Goal: Obtain resource: Download file/media

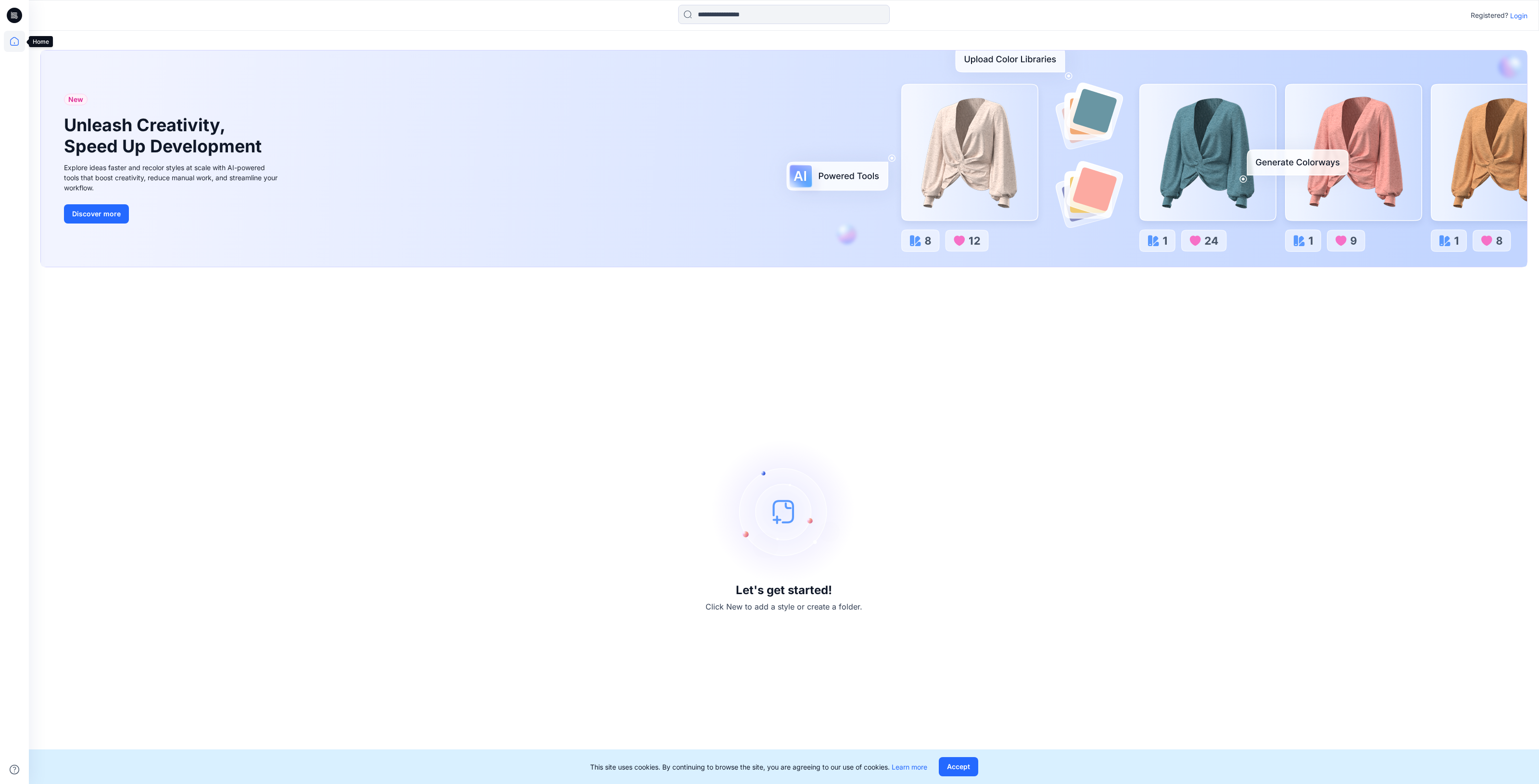
click at [13, 43] on icon at bounding box center [14, 41] width 21 height 21
click at [1515, 13] on p "Login" at bounding box center [1519, 15] width 17 height 10
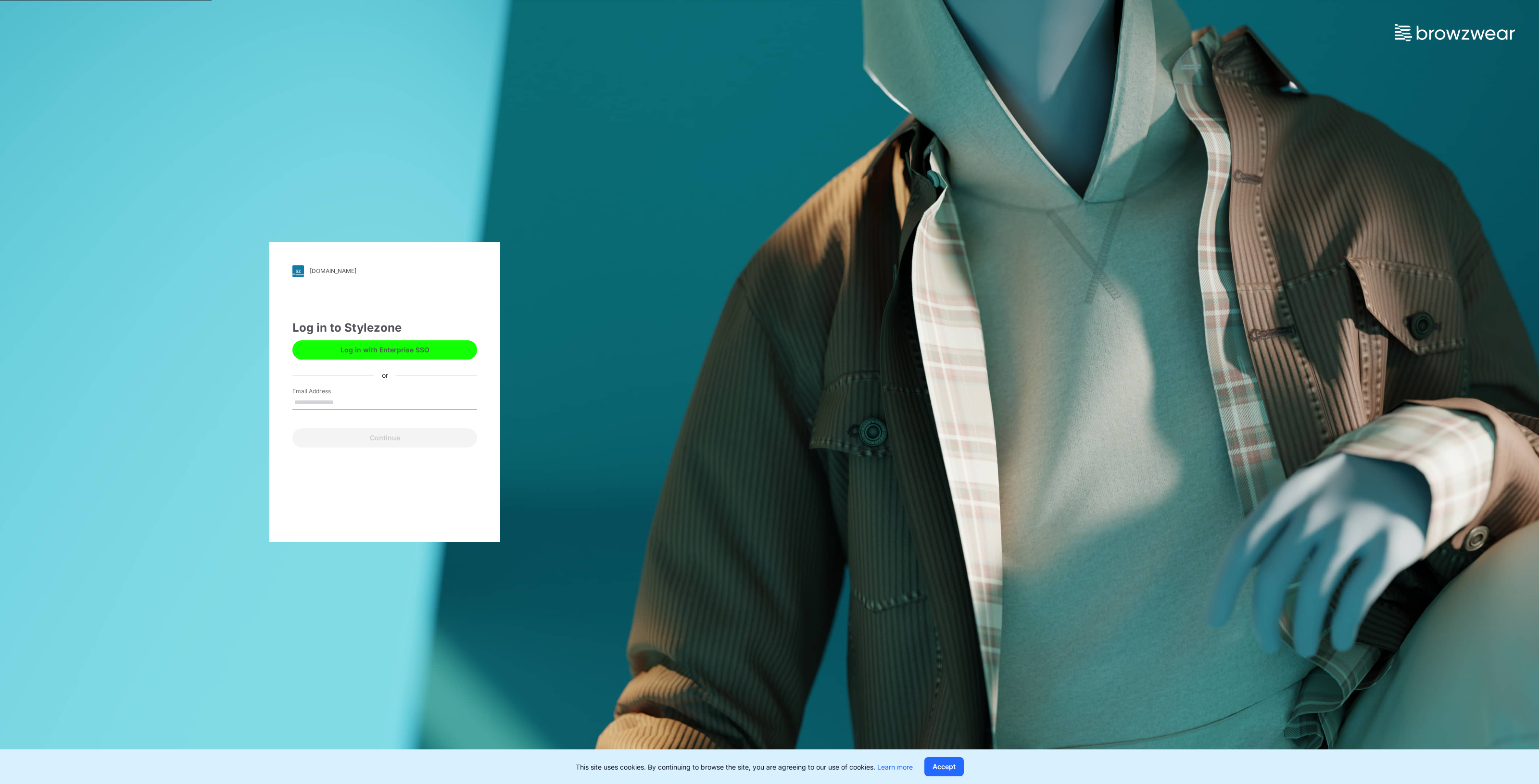
click at [335, 402] on input "Email Address" at bounding box center [385, 403] width 185 height 14
type input "**********"
click at [372, 436] on button "Continue" at bounding box center [385, 438] width 185 height 19
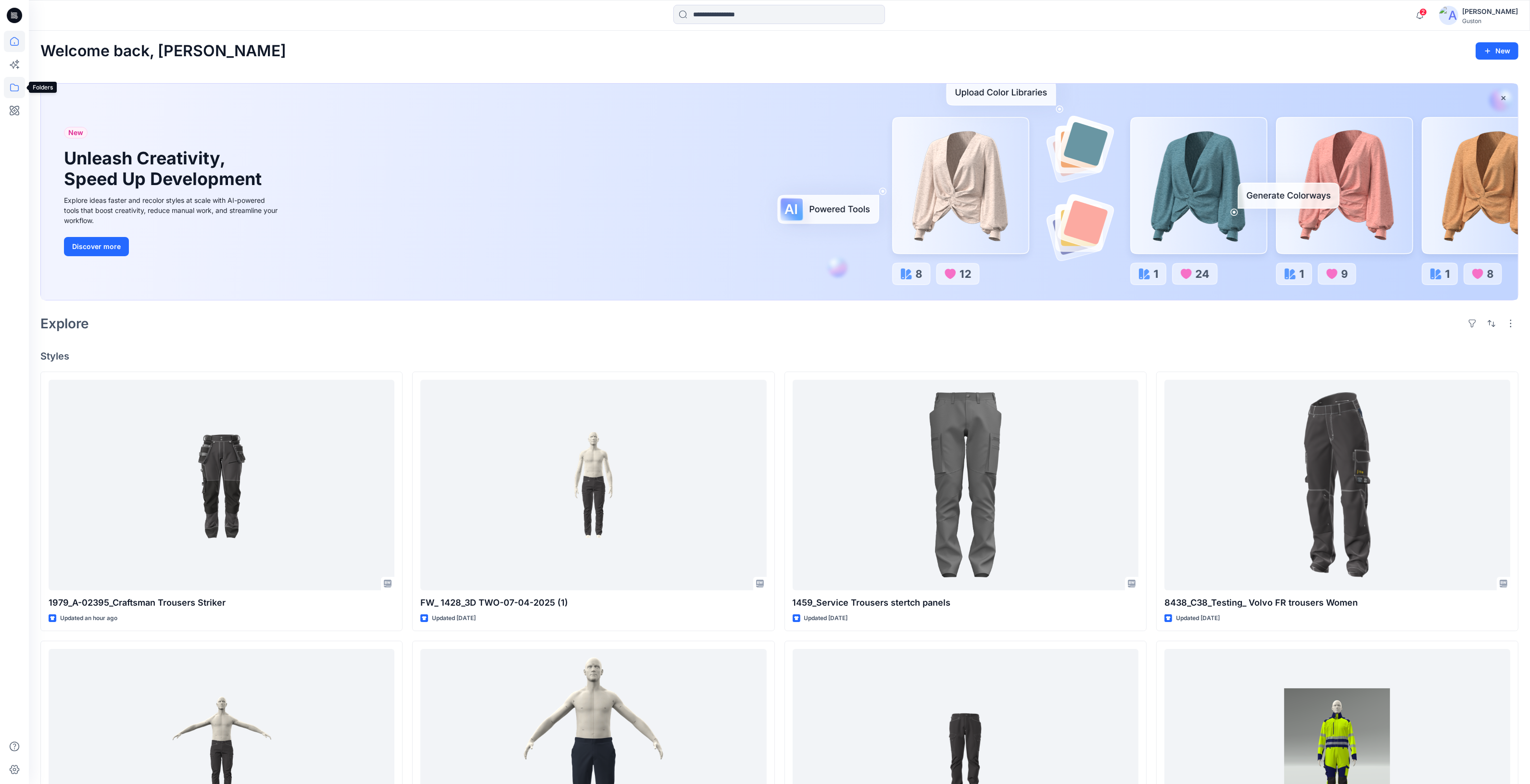
click at [13, 85] on icon at bounding box center [14, 87] width 21 height 21
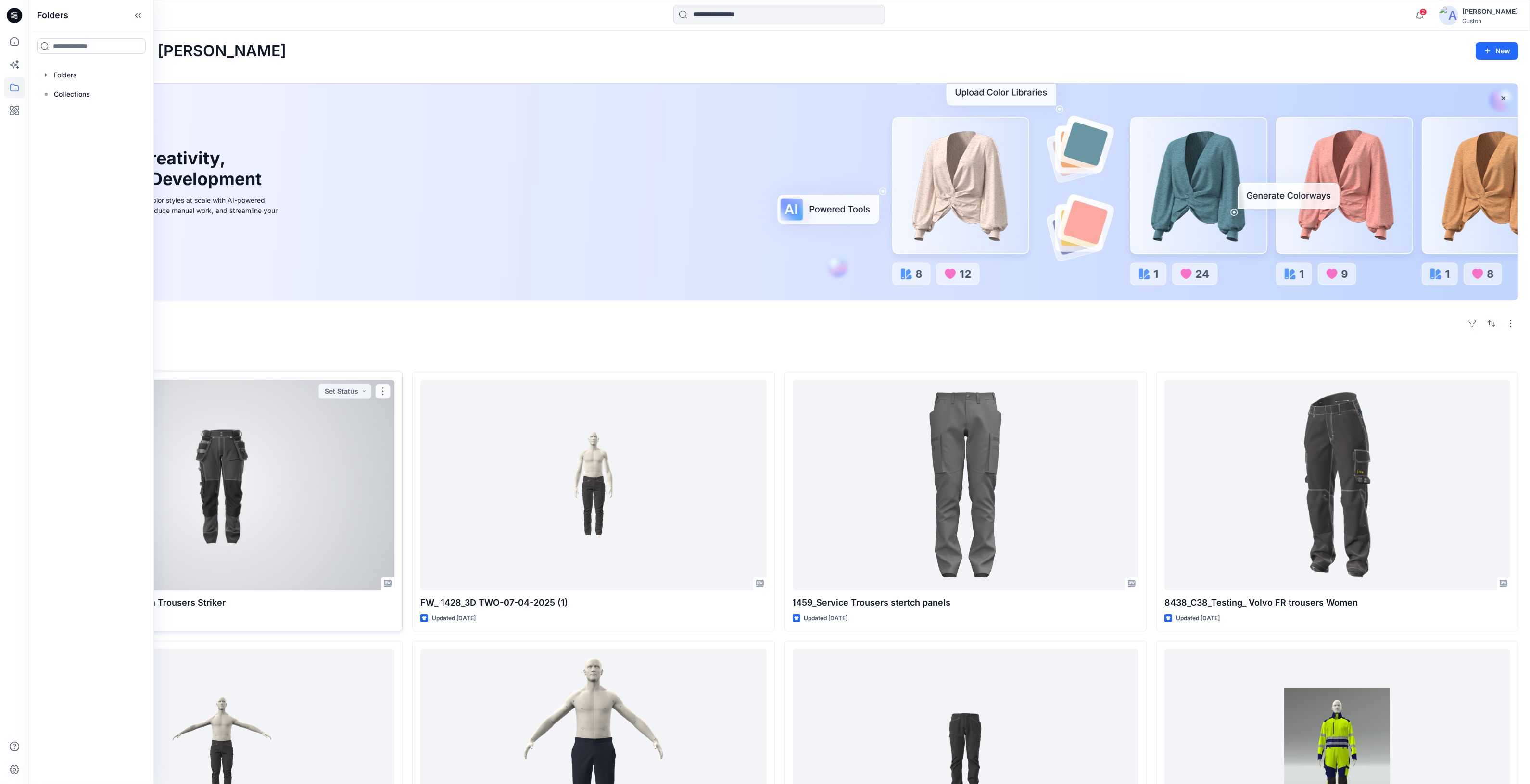
click at [240, 512] on div at bounding box center [221, 485] width 346 height 210
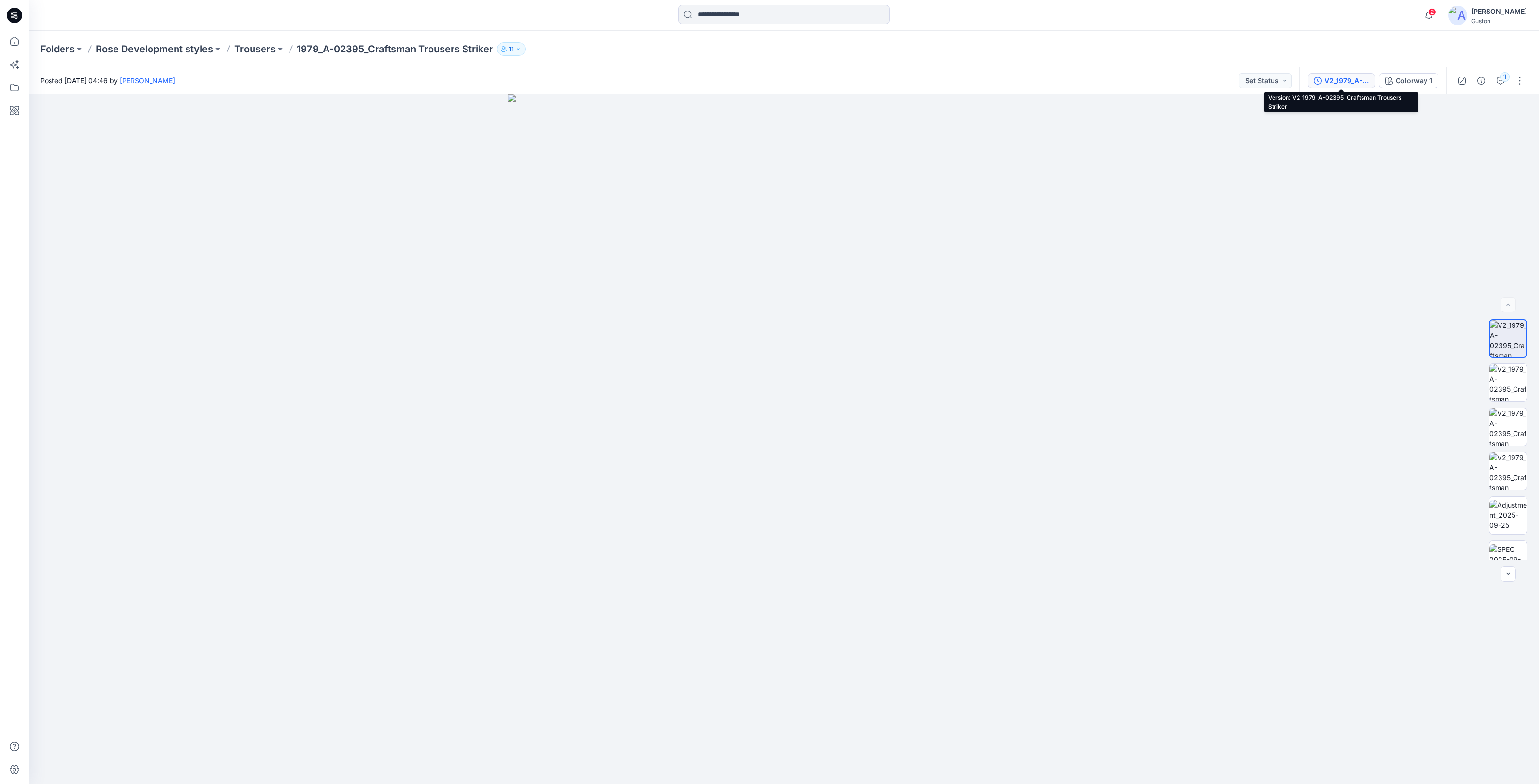
click at [1356, 76] on div "V2_1979_A-02395_Craftsman Trousers Striker" at bounding box center [1347, 81] width 44 height 10
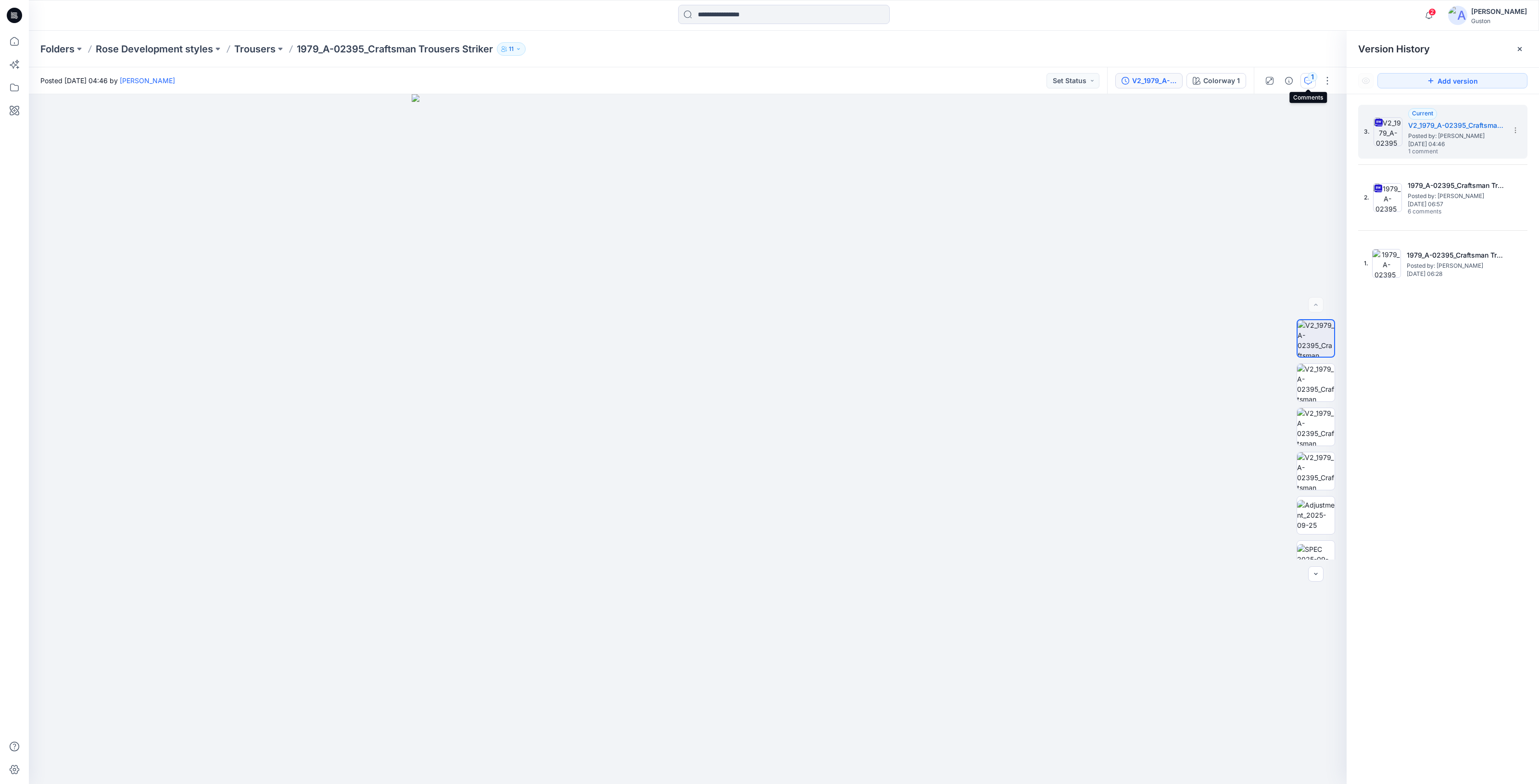
click at [1307, 76] on button "1" at bounding box center [1307, 80] width 15 height 15
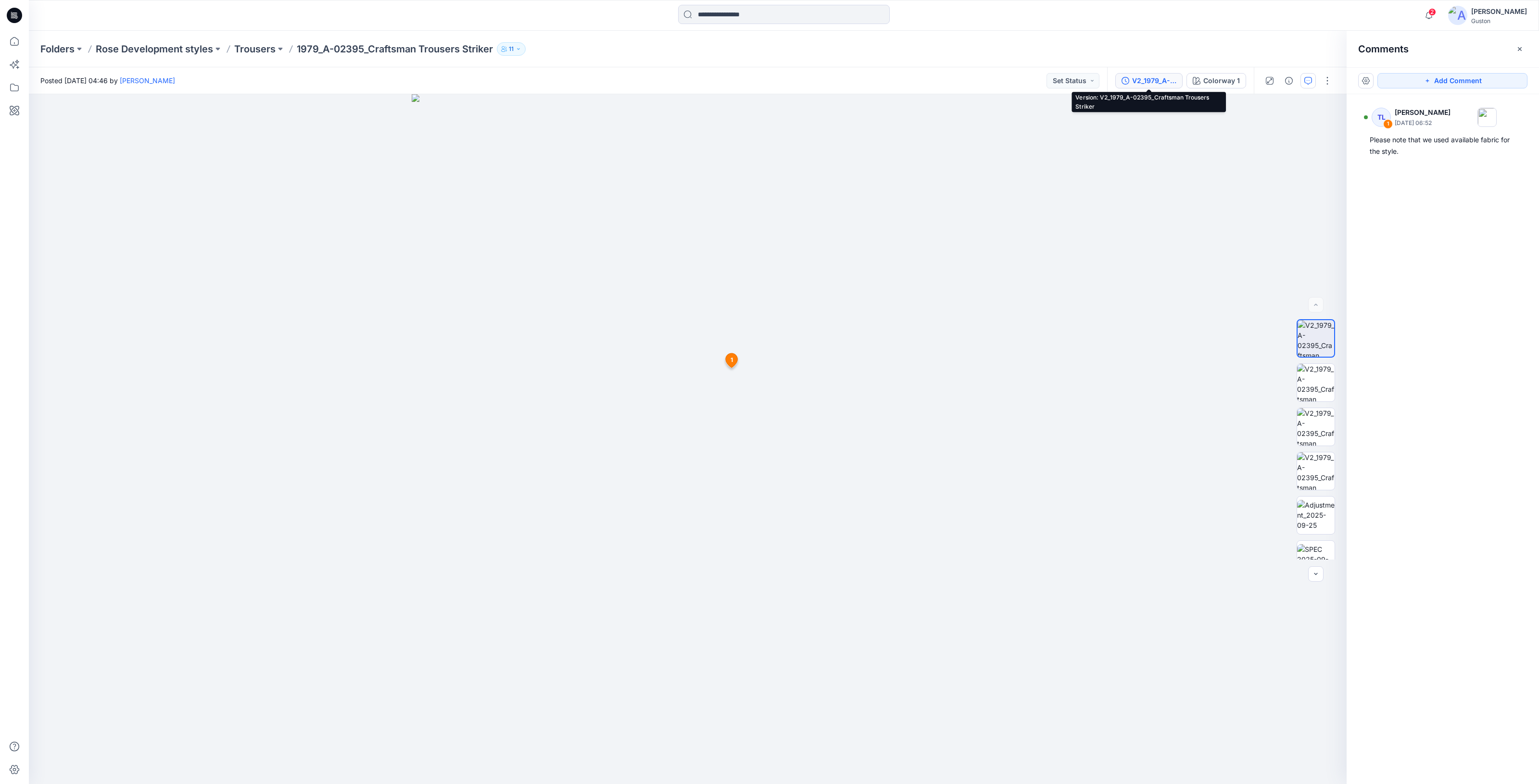
click at [1145, 84] on div "V2_1979_A-02395_Craftsman Trousers Striker" at bounding box center [1154, 81] width 44 height 10
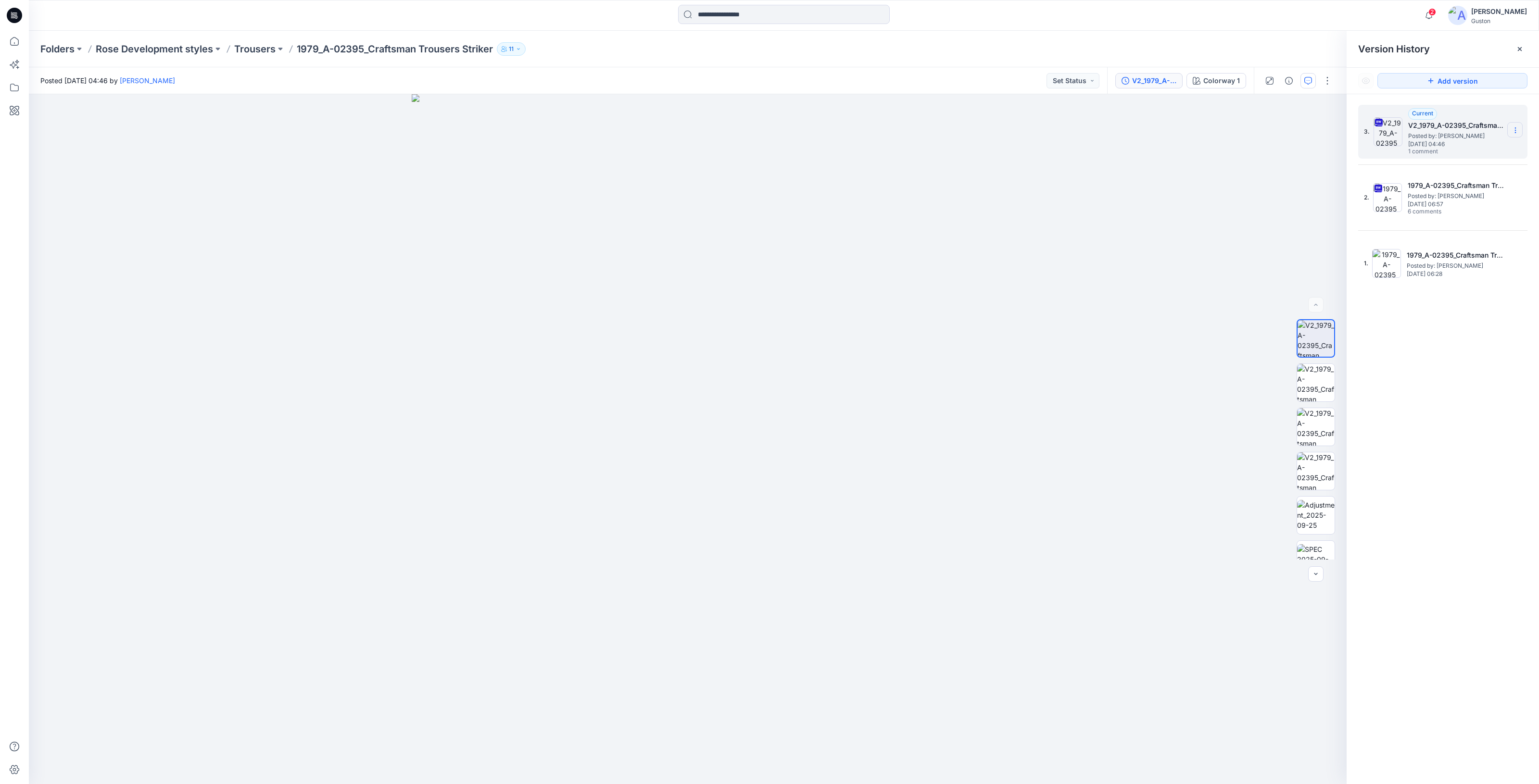
click at [1515, 133] on icon at bounding box center [1515, 132] width 1 height 1
click at [1479, 147] on span "Download Source BW File" at bounding box center [1467, 149] width 81 height 12
click at [1317, 507] on img at bounding box center [1315, 515] width 37 height 30
click at [1315, 535] on img at bounding box center [1315, 540] width 37 height 30
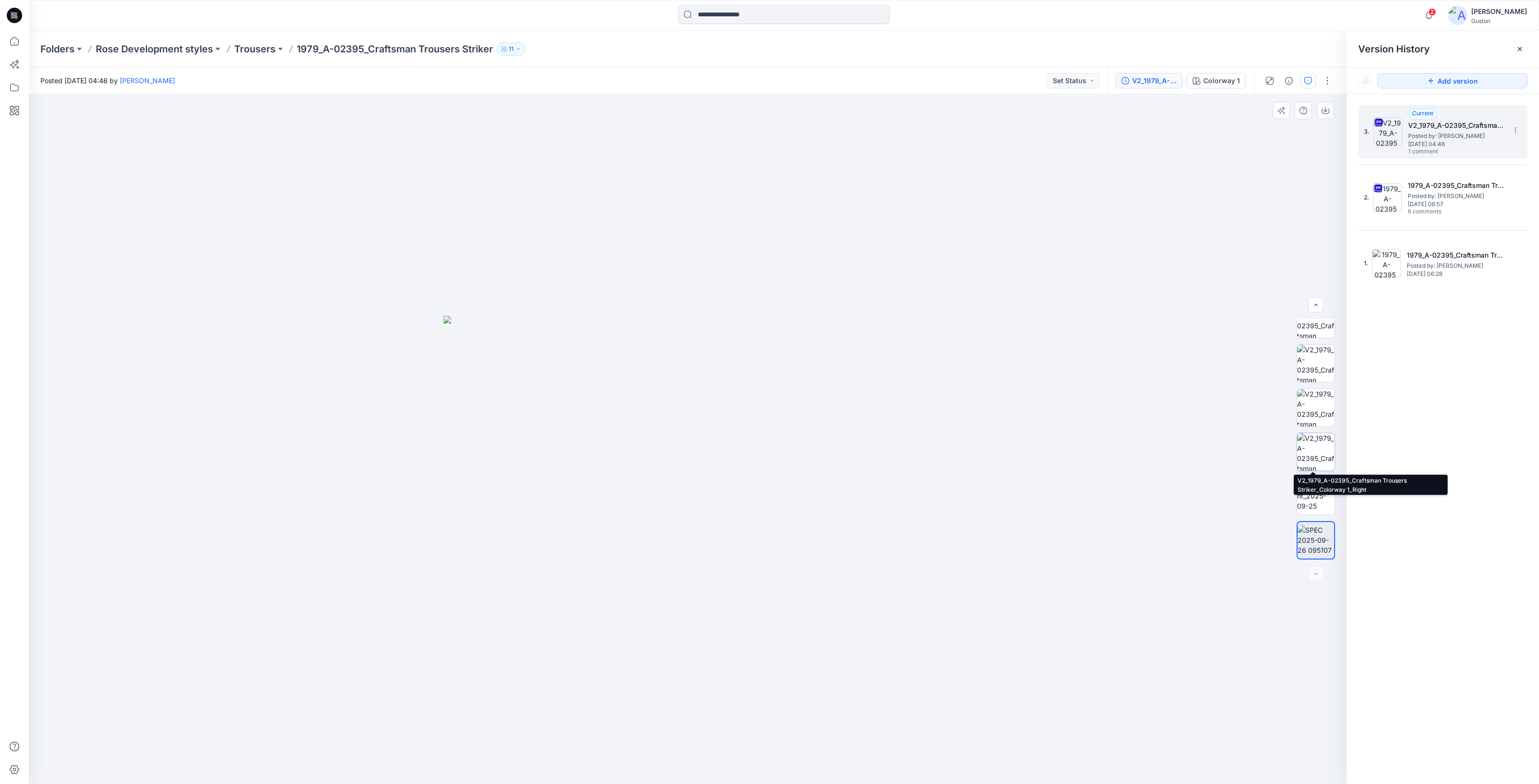
click at [1319, 450] on img at bounding box center [1315, 451] width 37 height 37
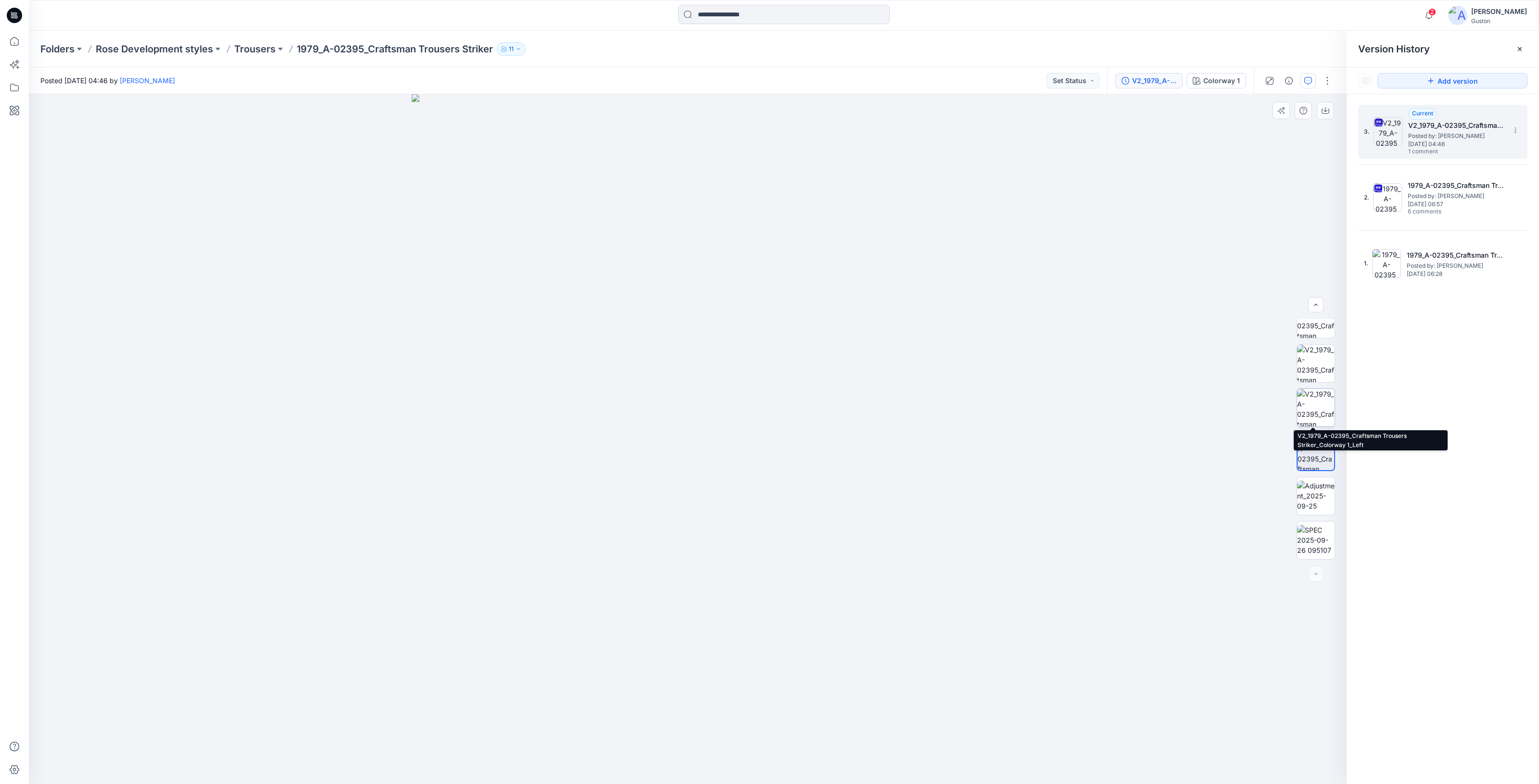
click at [1313, 397] on img at bounding box center [1315, 407] width 37 height 37
click at [1314, 365] on img at bounding box center [1315, 363] width 37 height 37
click at [1316, 331] on img at bounding box center [1315, 338] width 37 height 37
